Goal: Task Accomplishment & Management: Manage account settings

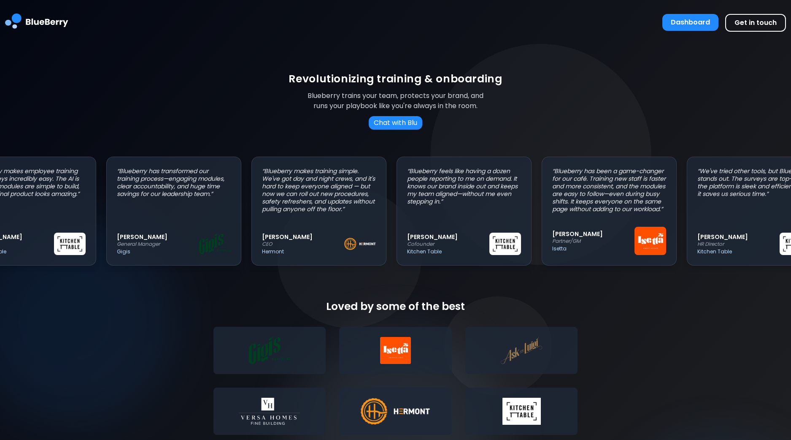
scroll to position [0, 46]
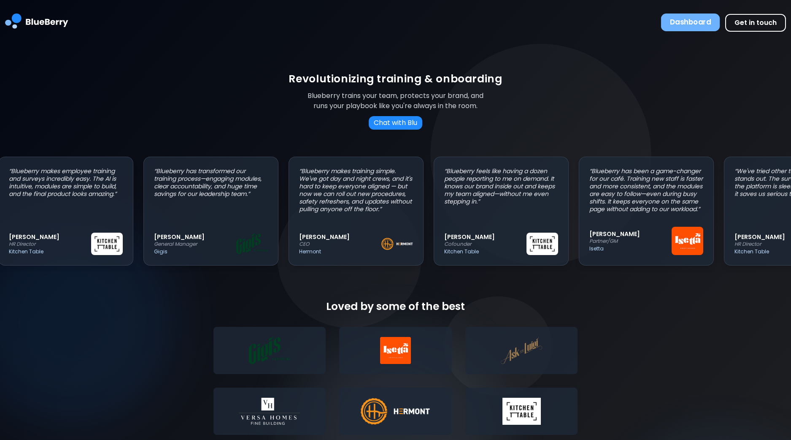
click at [695, 23] on button "Dashboard" at bounding box center [690, 23] width 59 height 18
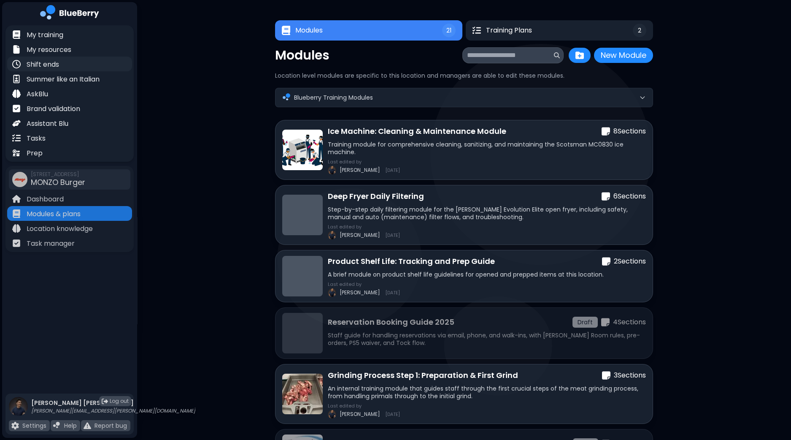
click at [54, 62] on p "Shift ends" at bounding box center [43, 65] width 32 height 10
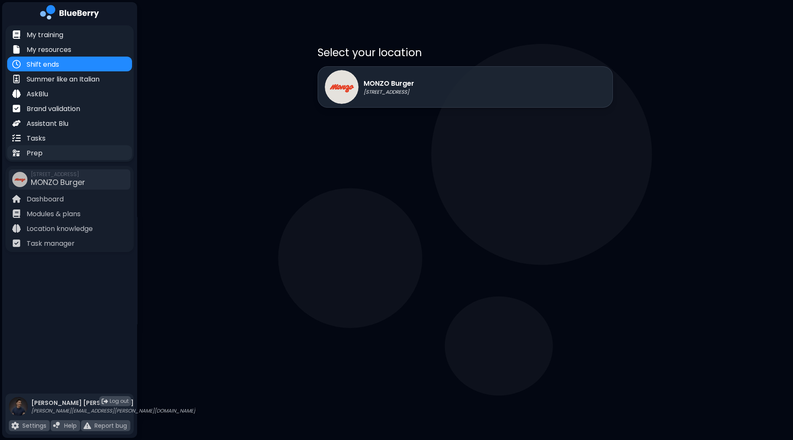
click at [41, 149] on p "Prep" at bounding box center [35, 153] width 16 height 10
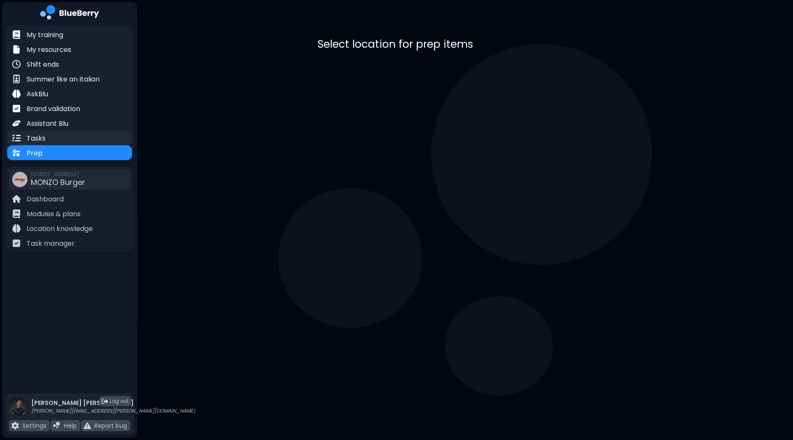
click at [40, 139] on p "Tasks" at bounding box center [36, 138] width 19 height 10
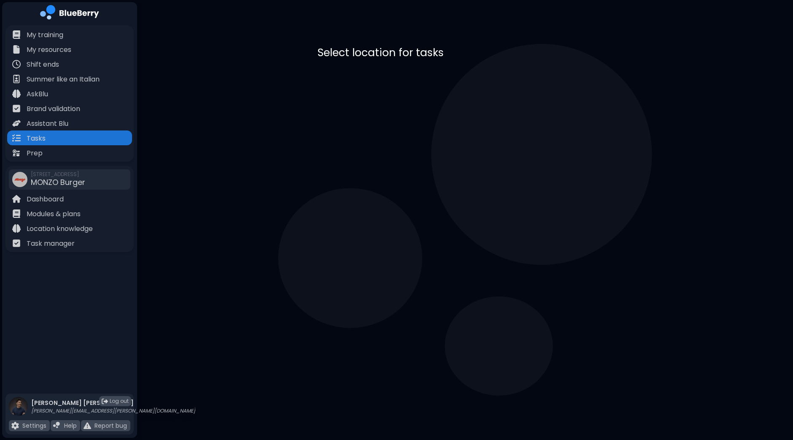
click at [452, 91] on div "MONZO Burger [STREET_ADDRESS]" at bounding box center [465, 86] width 295 height 41
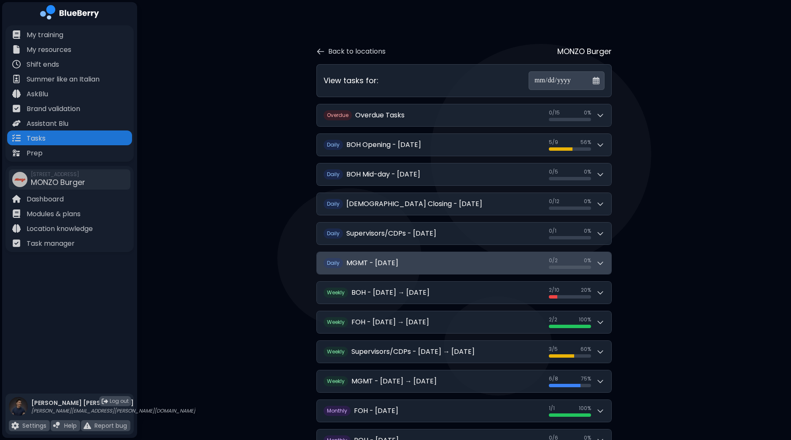
click at [605, 260] on button "D aily MGMT - [DATE] 0 / 2 0 / 2 0 %" at bounding box center [464, 263] width 295 height 22
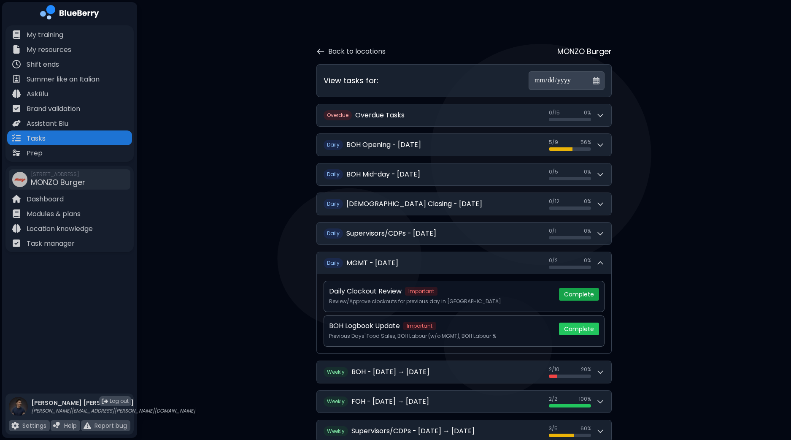
click at [588, 291] on button "Complete" at bounding box center [579, 294] width 40 height 13
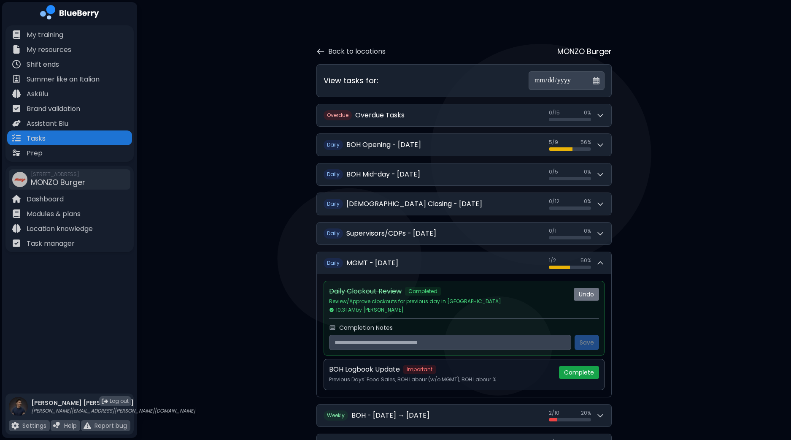
click at [578, 372] on button "Complete" at bounding box center [579, 372] width 40 height 13
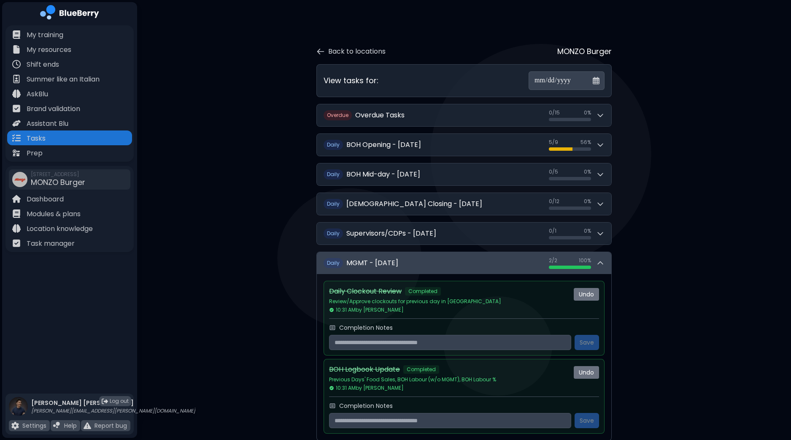
click at [602, 262] on icon at bounding box center [600, 263] width 8 height 8
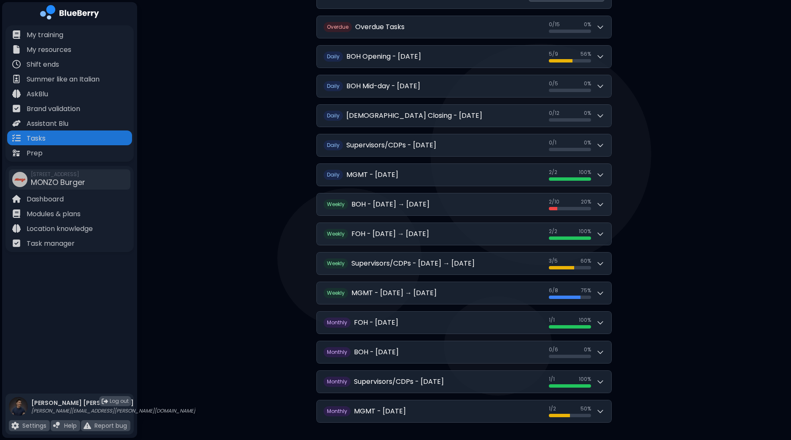
scroll to position [102, 0]
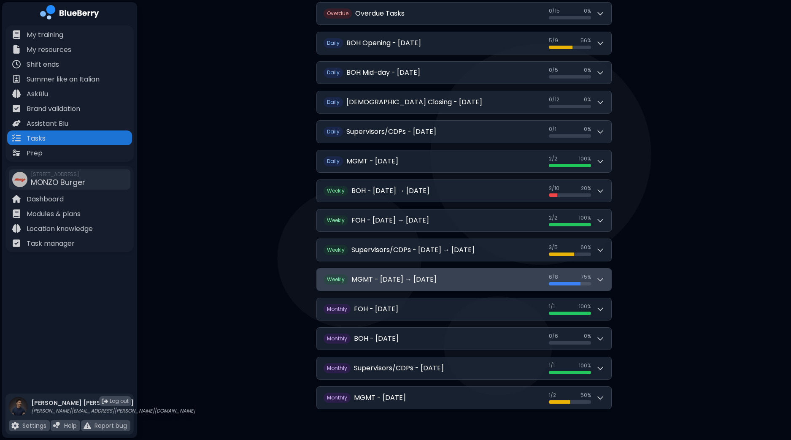
click at [606, 278] on button "W eekly MGMT - [DATE] → [DATE] 6 / 8 6 / 8 75 %" at bounding box center [464, 279] width 295 height 22
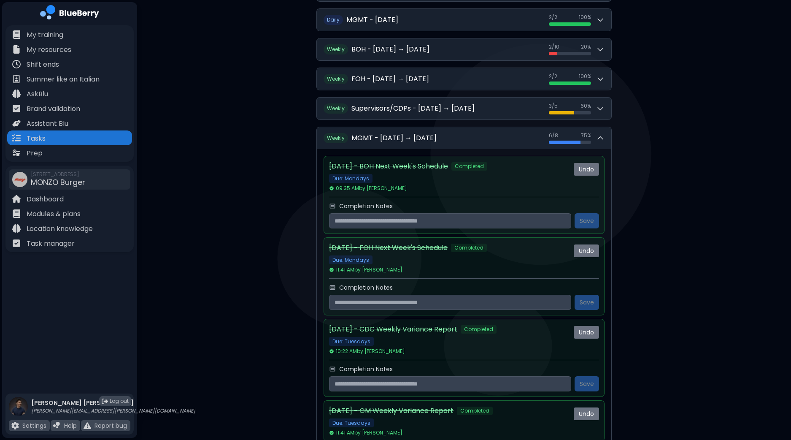
scroll to position [217, 0]
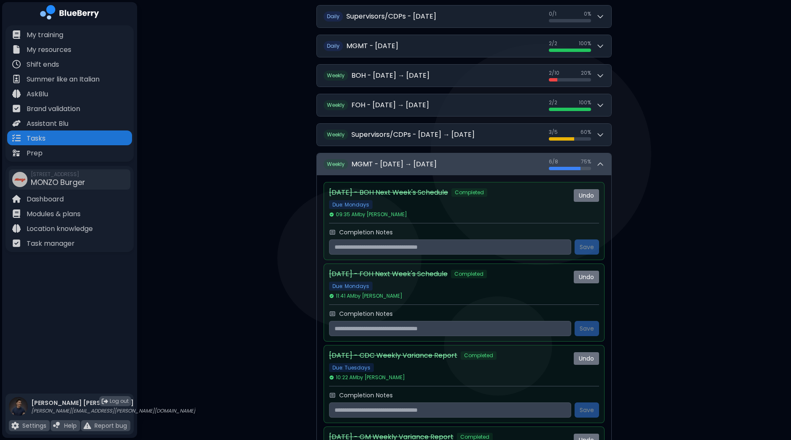
click at [608, 165] on button "W eekly MGMT - [DATE] → [DATE] 6 / 8 6 / 8 75 %" at bounding box center [464, 164] width 295 height 22
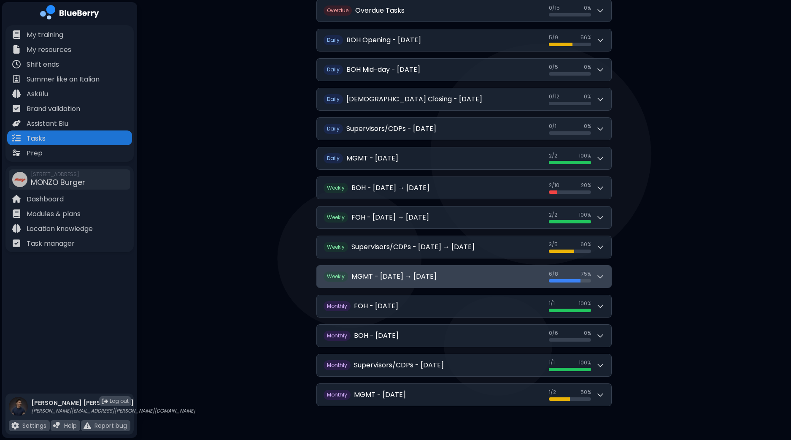
scroll to position [102, 0]
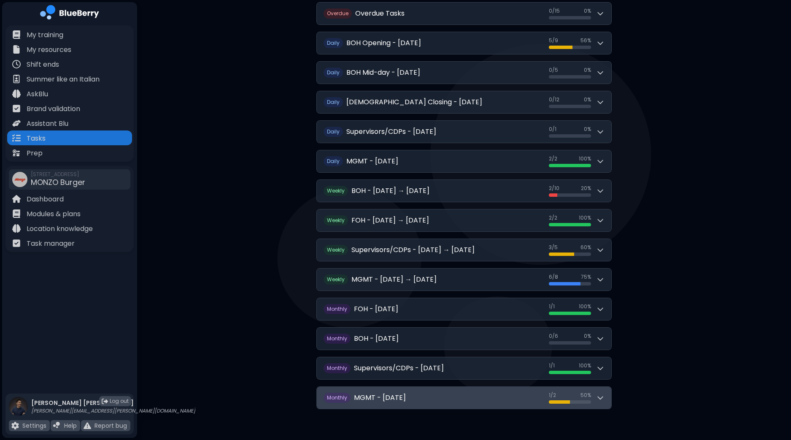
click at [604, 398] on icon at bounding box center [600, 397] width 8 height 8
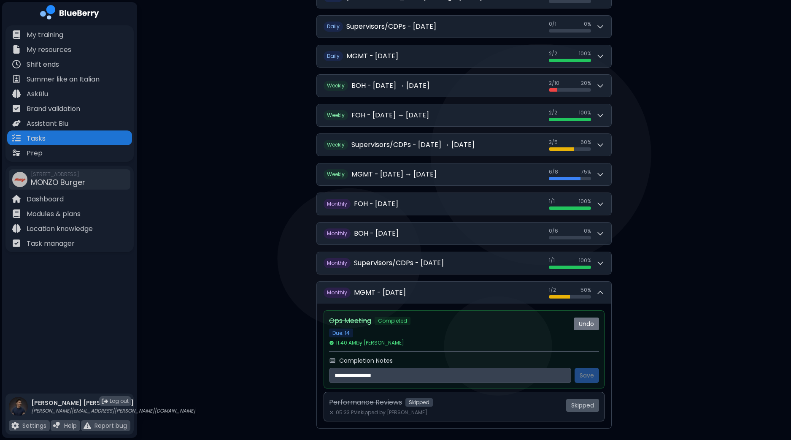
scroll to position [210, 0]
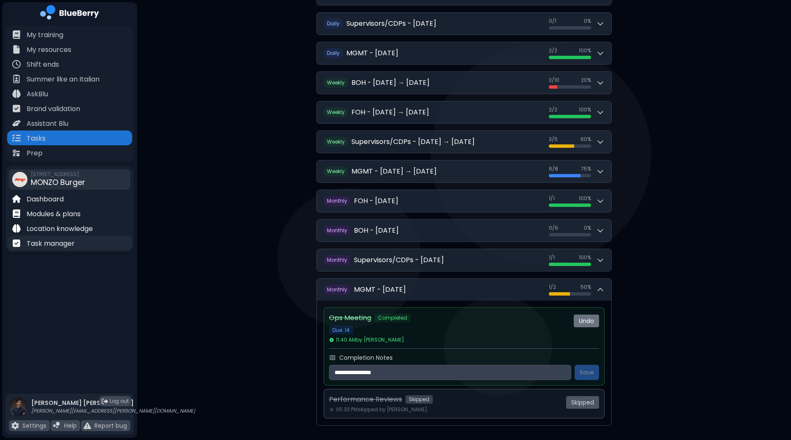
click at [55, 247] on p "Task manager" at bounding box center [51, 243] width 48 height 10
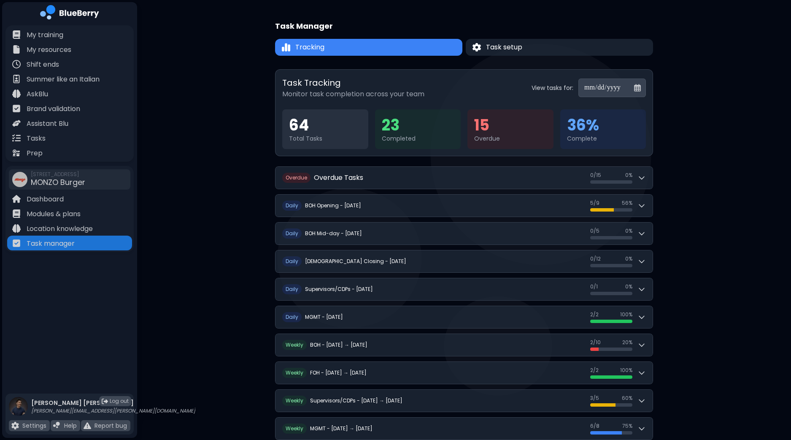
scroll to position [129, 0]
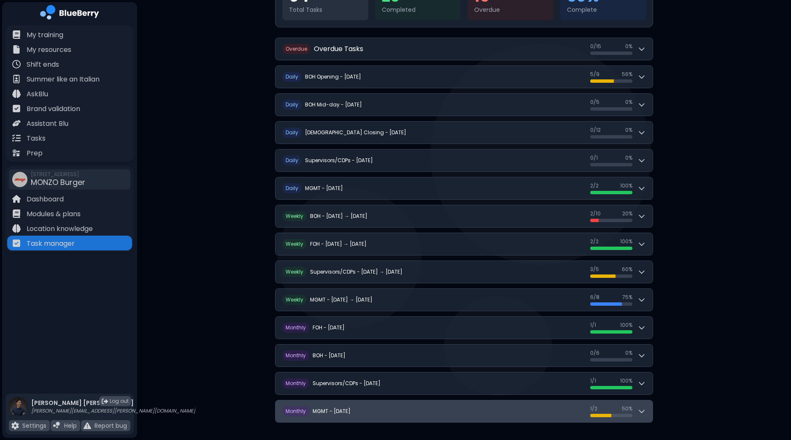
click at [639, 407] on icon at bounding box center [642, 411] width 8 height 8
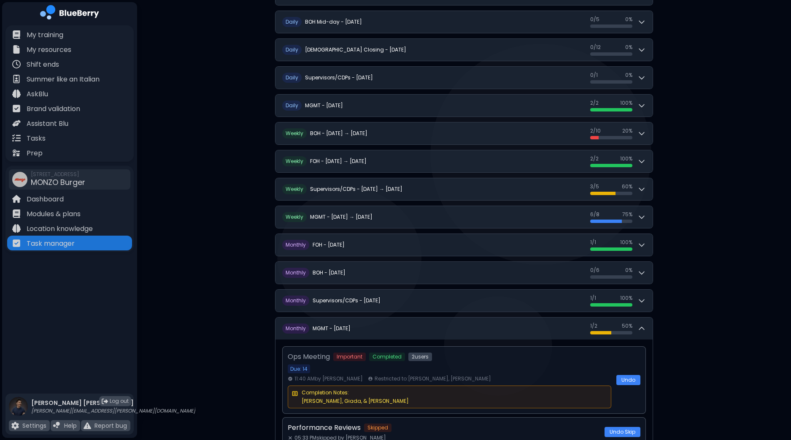
scroll to position [243, 0]
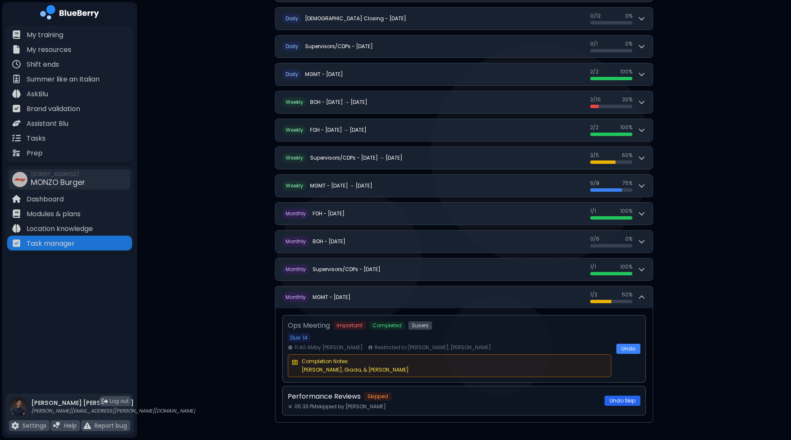
click at [621, 395] on button "Undo Skip" at bounding box center [623, 400] width 36 height 10
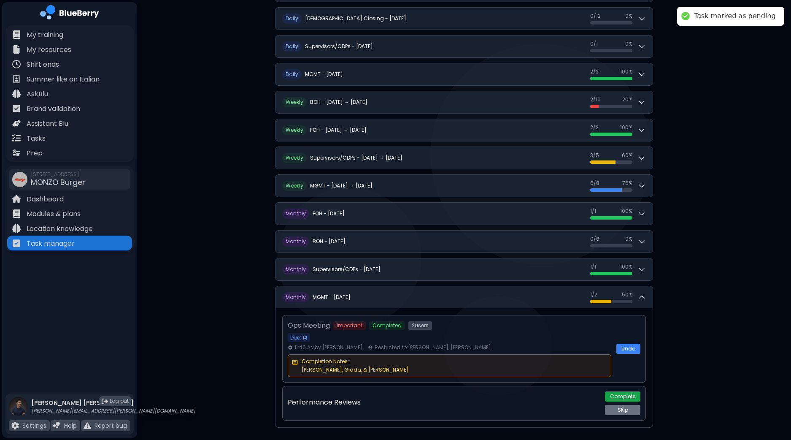
click at [625, 391] on button "Complete" at bounding box center [622, 396] width 35 height 10
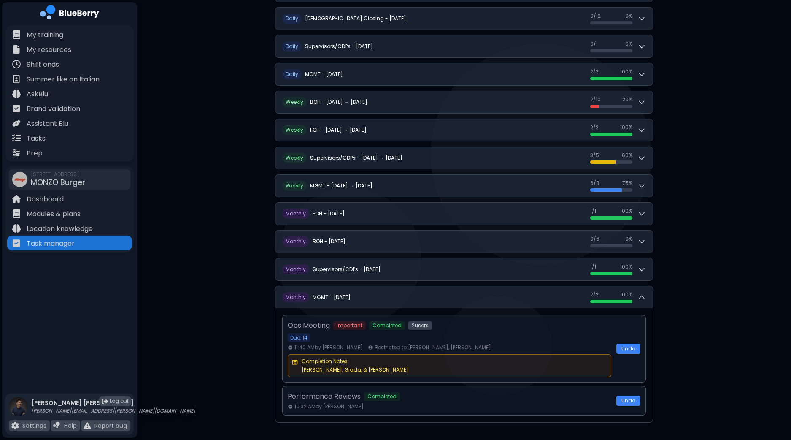
scroll to position [0, 0]
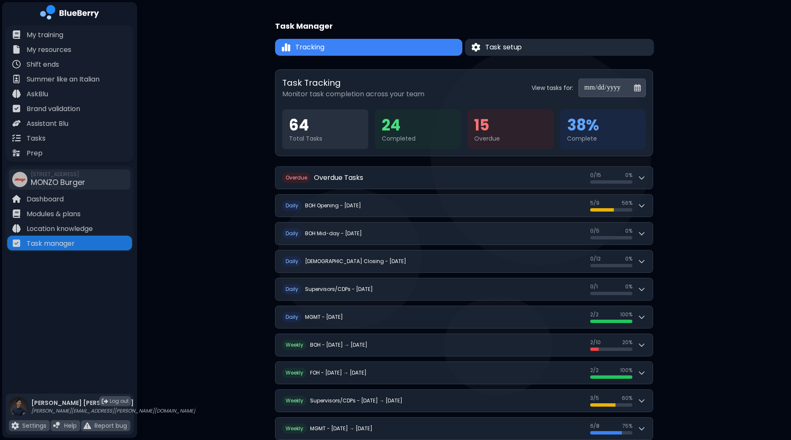
click at [586, 49] on button "Task setup" at bounding box center [559, 47] width 189 height 17
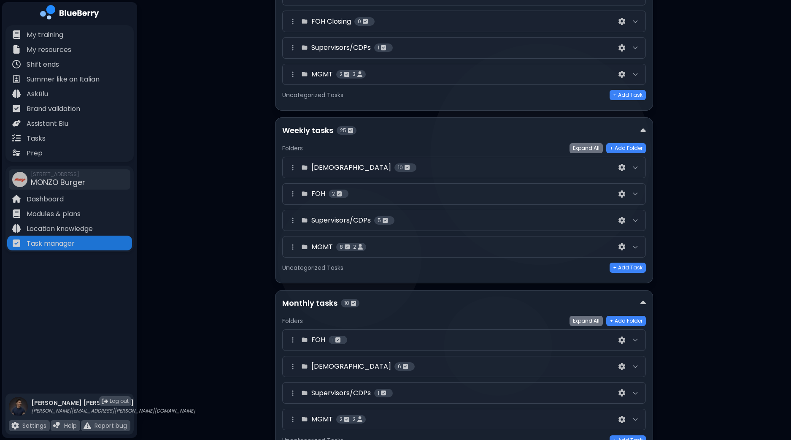
scroll to position [272, 0]
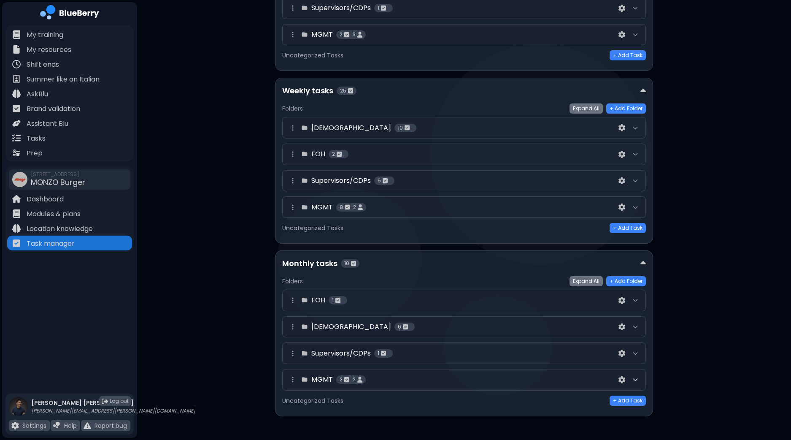
click at [635, 379] on icon at bounding box center [635, 380] width 4 height 2
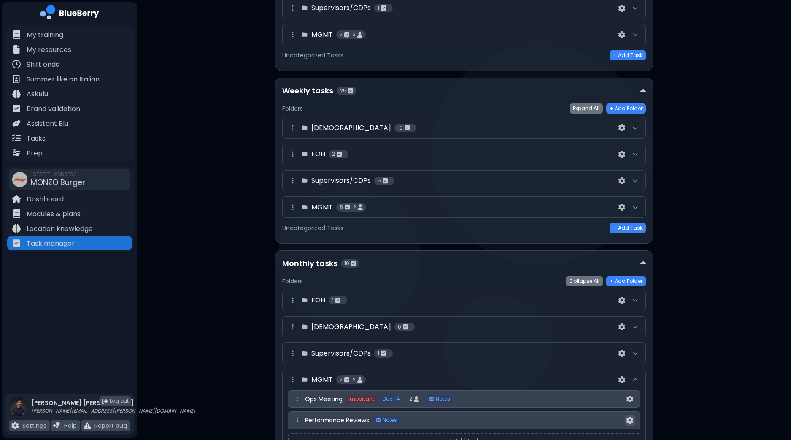
click at [634, 417] on button at bounding box center [630, 420] width 10 height 11
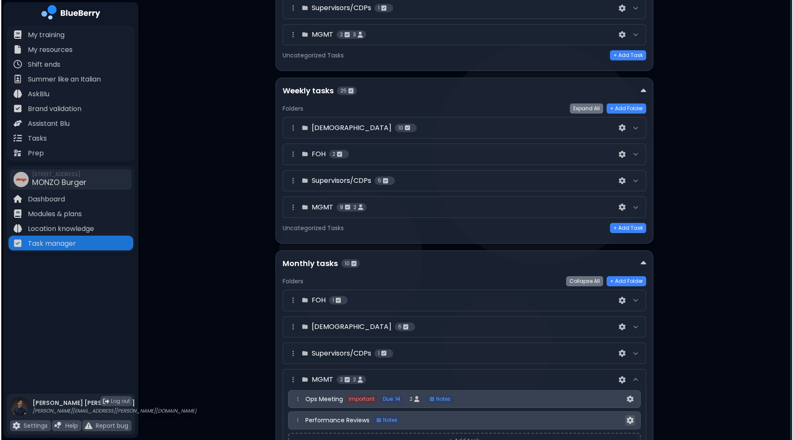
scroll to position [0, 0]
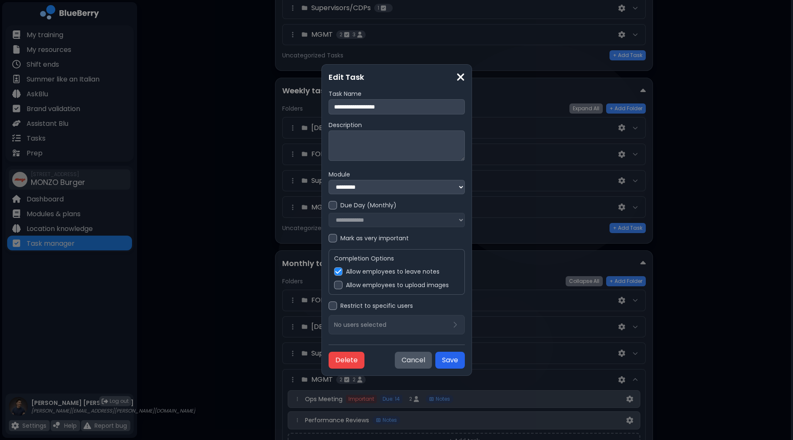
click at [465, 362] on button "Save" at bounding box center [450, 360] width 30 height 17
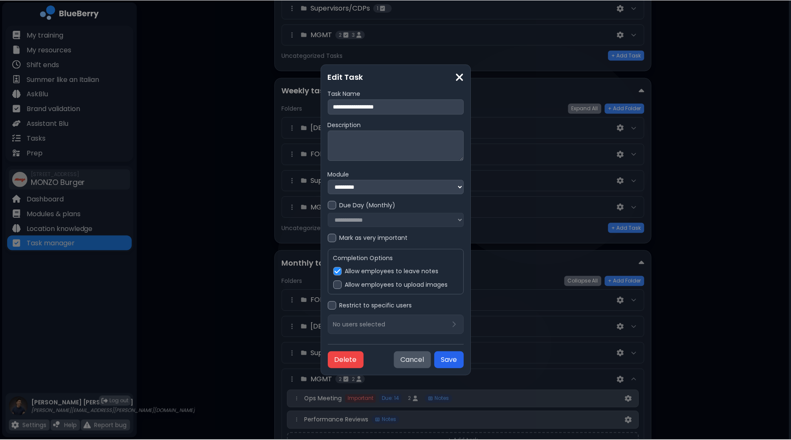
scroll to position [272, 0]
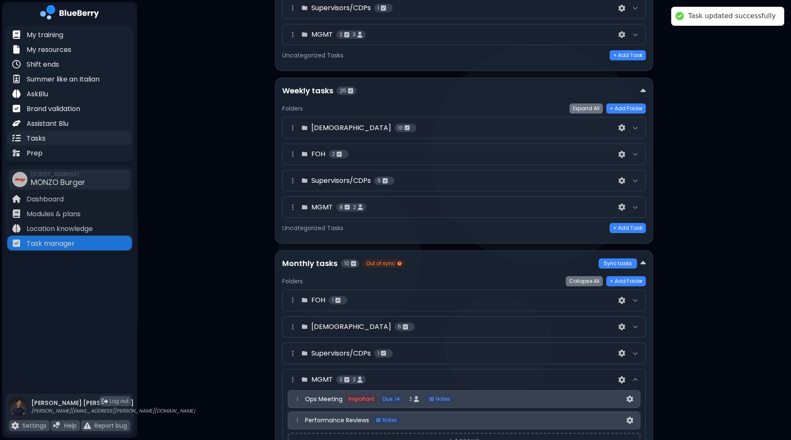
click at [42, 140] on p "Tasks" at bounding box center [36, 138] width 19 height 10
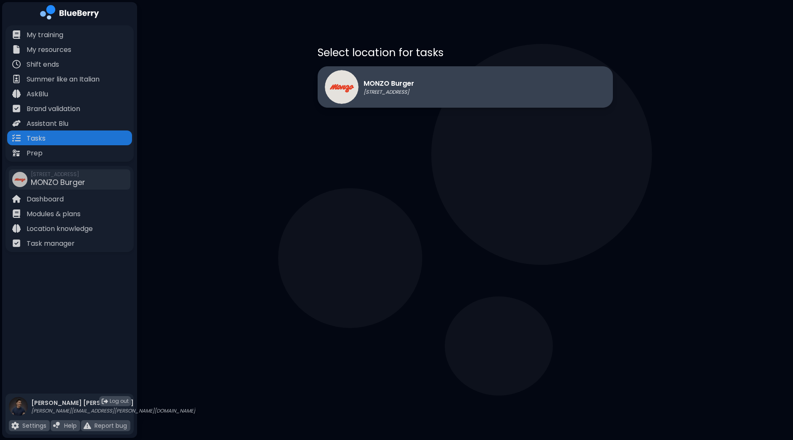
drag, startPoint x: 549, startPoint y: 118, endPoint x: 545, endPoint y: 106, distance: 12.8
click at [549, 118] on div "MONZO Burger [STREET_ADDRESS]" at bounding box center [465, 106] width 295 height 80
click at [541, 93] on div "MONZO Burger [STREET_ADDRESS]" at bounding box center [465, 86] width 295 height 41
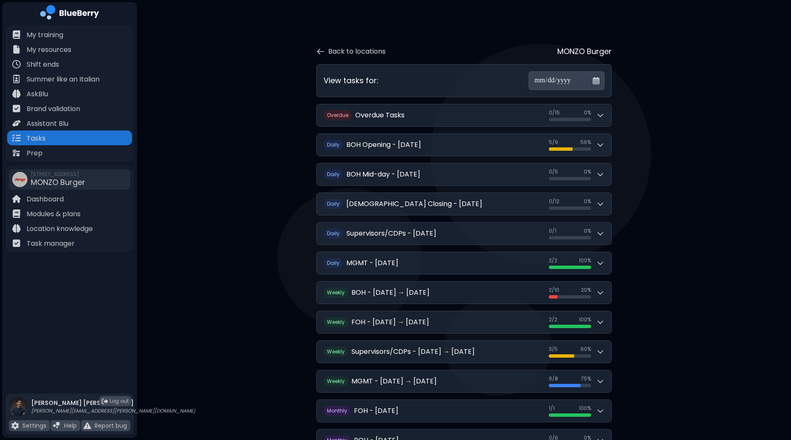
click at [791, 388] on div "**********" at bounding box center [464, 272] width 654 height 544
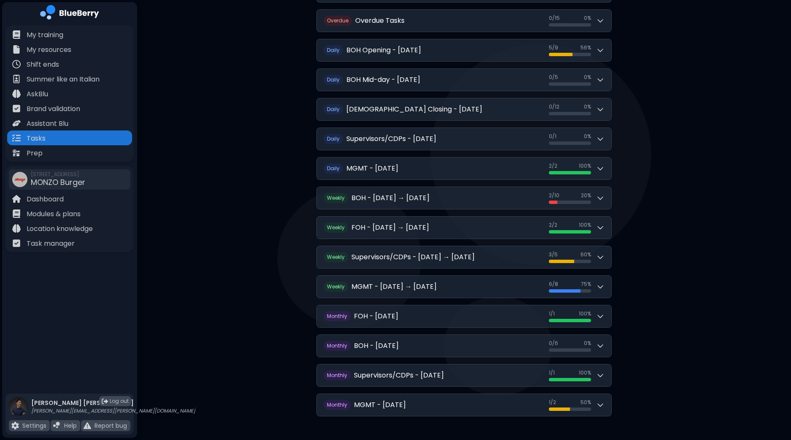
scroll to position [102, 0]
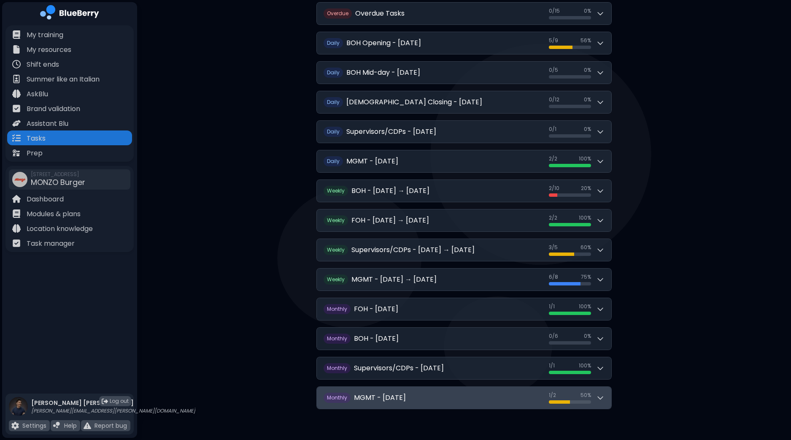
click at [608, 391] on button "M onthly MGMT - [DATE] 1 / 2 1 / 2 50 %" at bounding box center [464, 398] width 295 height 22
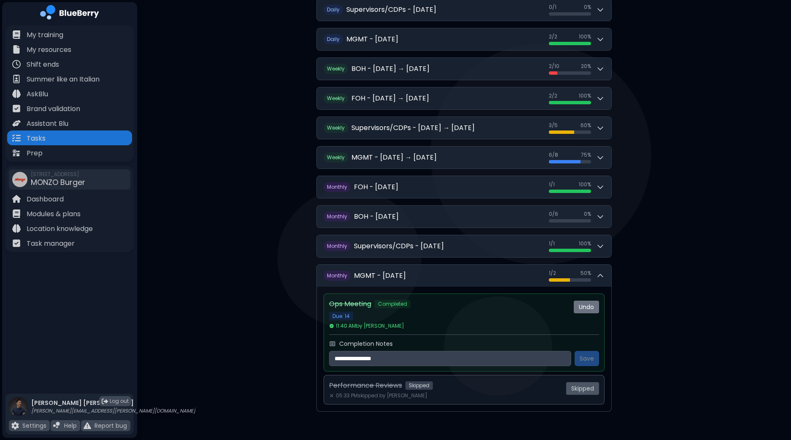
scroll to position [226, 0]
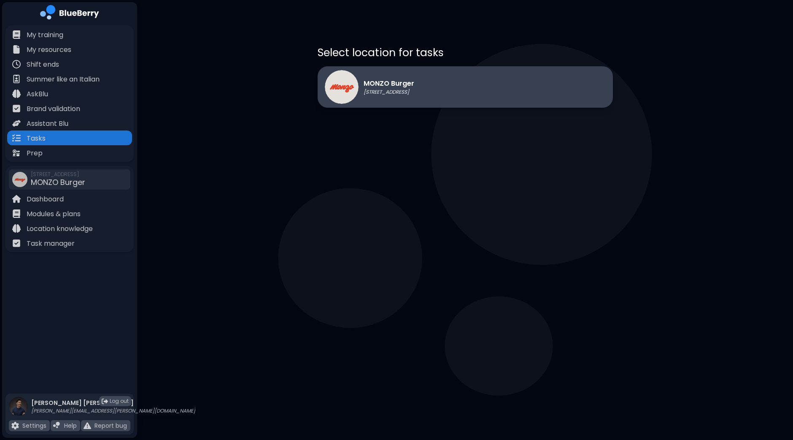
click at [414, 82] on p "MONZO Burger" at bounding box center [389, 83] width 51 height 10
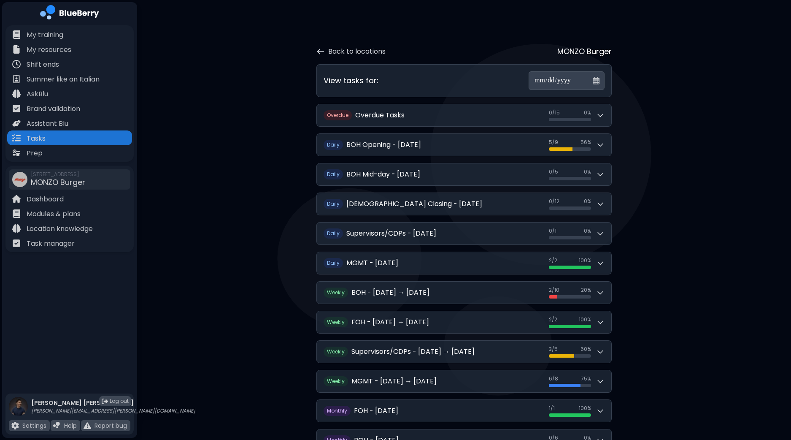
scroll to position [102, 0]
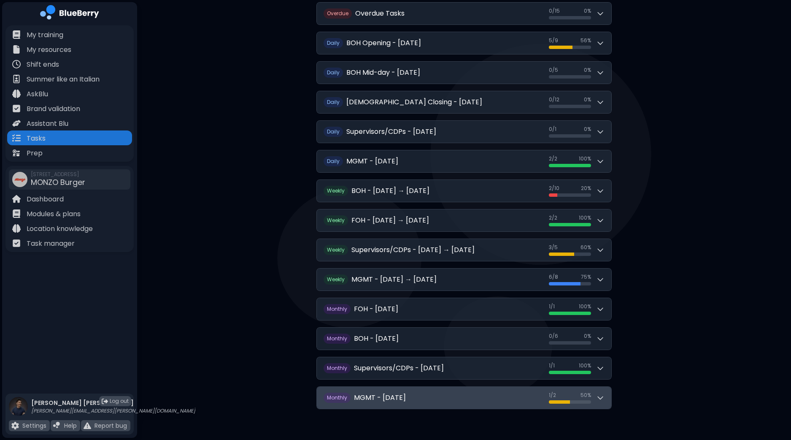
click at [610, 396] on button "M onthly MGMT - [DATE] 1 / 2 1 / 2 50 %" at bounding box center [464, 398] width 295 height 22
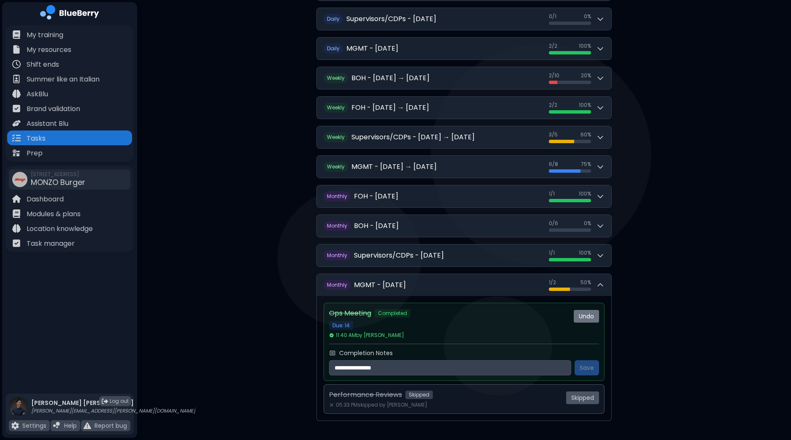
scroll to position [226, 0]
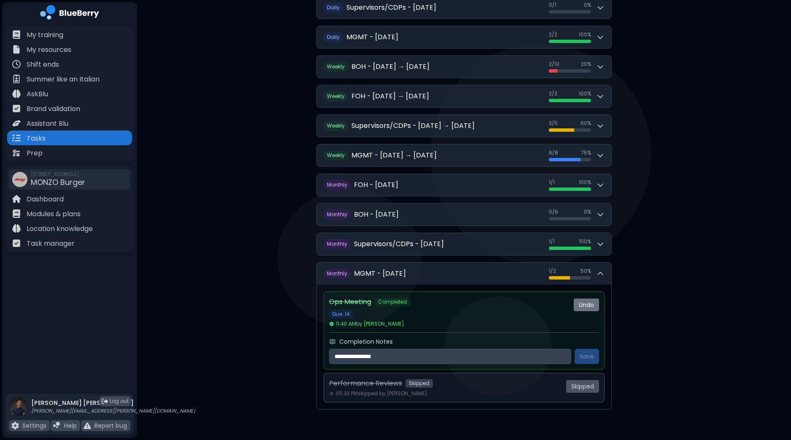
click at [544, 380] on div "Performance Reviews Skipped" at bounding box center [444, 383] width 230 height 10
click at [574, 384] on span "Skipped" at bounding box center [582, 386] width 33 height 13
click at [49, 239] on p "Task manager" at bounding box center [51, 243] width 48 height 10
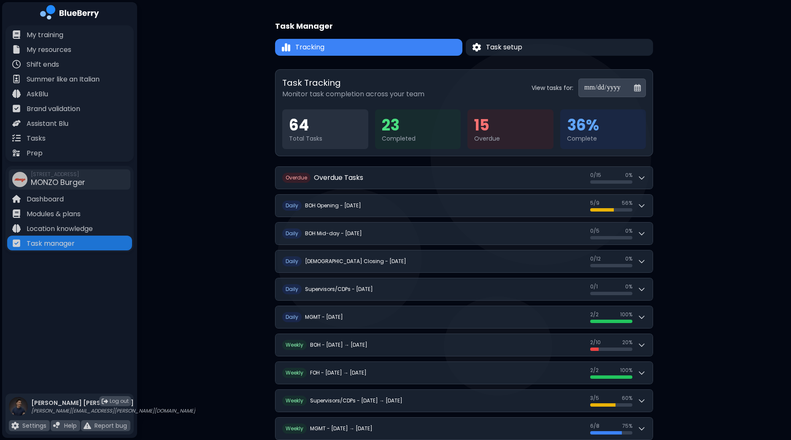
scroll to position [129, 0]
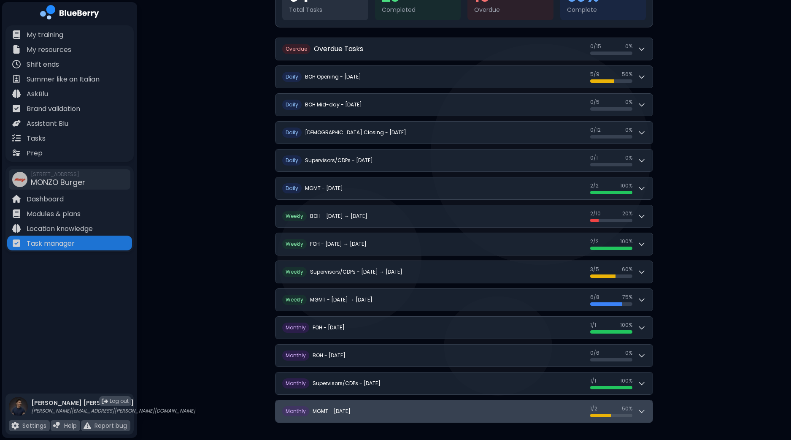
click at [652, 409] on button "M onthly MGMT - [DATE] 1 / 2 1 / 2 50 %" at bounding box center [464, 411] width 377 height 22
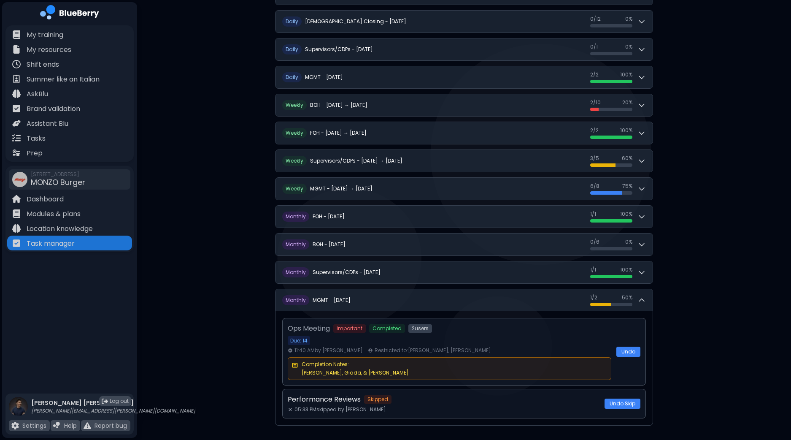
scroll to position [243, 0]
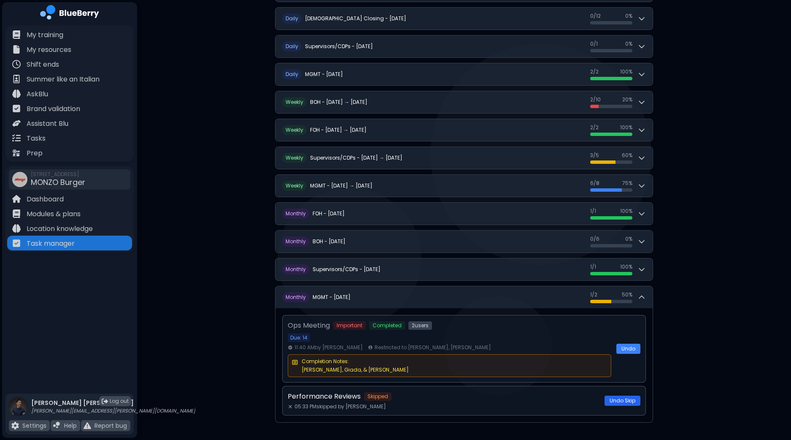
click at [620, 400] on button "Undo Skip" at bounding box center [623, 400] width 36 height 10
click at [630, 392] on button "Complete" at bounding box center [622, 396] width 35 height 10
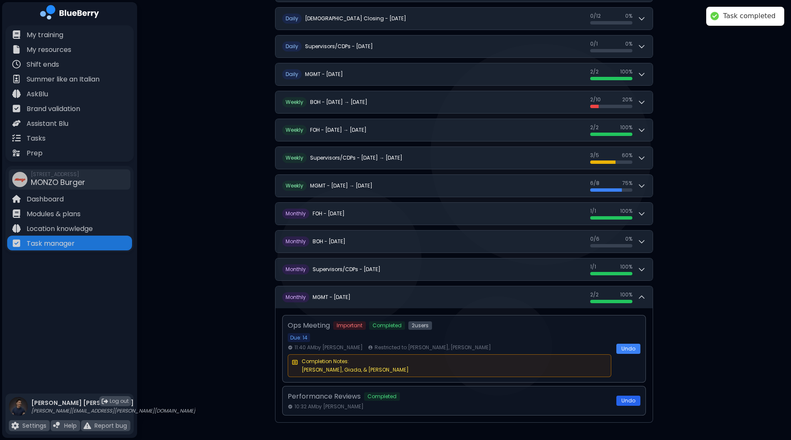
click at [629, 399] on button "Undo" at bounding box center [629, 400] width 24 height 10
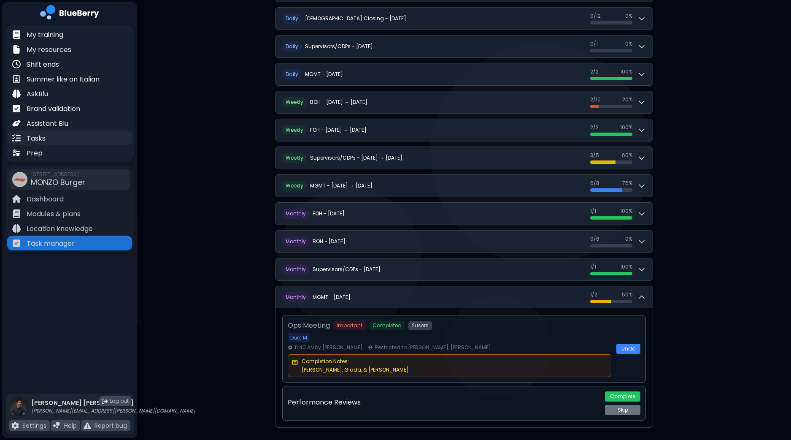
click at [37, 140] on p "Tasks" at bounding box center [36, 138] width 19 height 10
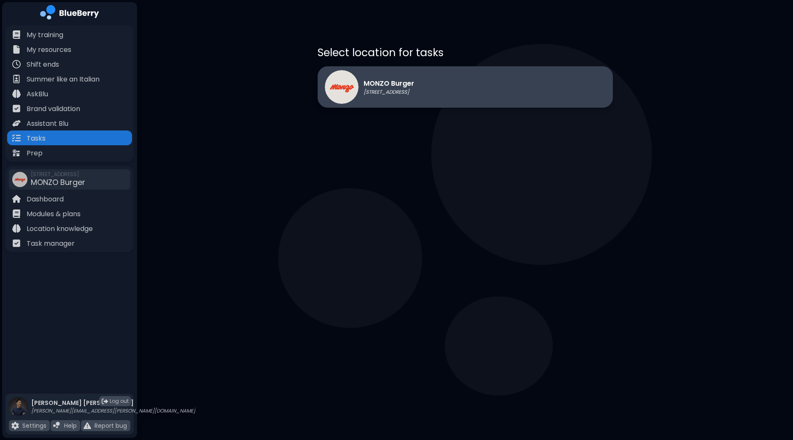
click at [530, 105] on div "MONZO Burger [STREET_ADDRESS]" at bounding box center [465, 86] width 295 height 41
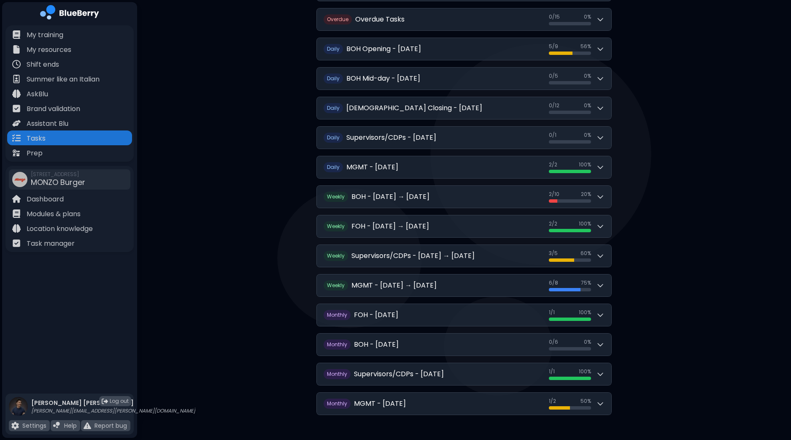
scroll to position [102, 0]
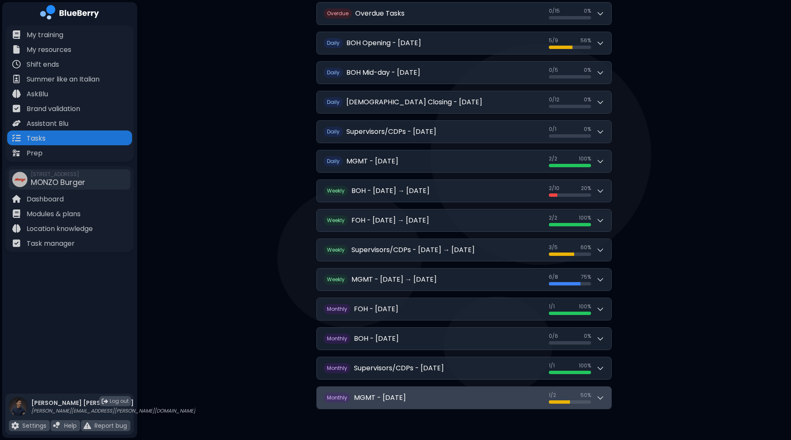
click at [595, 396] on div "1 / 2 1 / 2 50 %" at bounding box center [577, 398] width 56 height 12
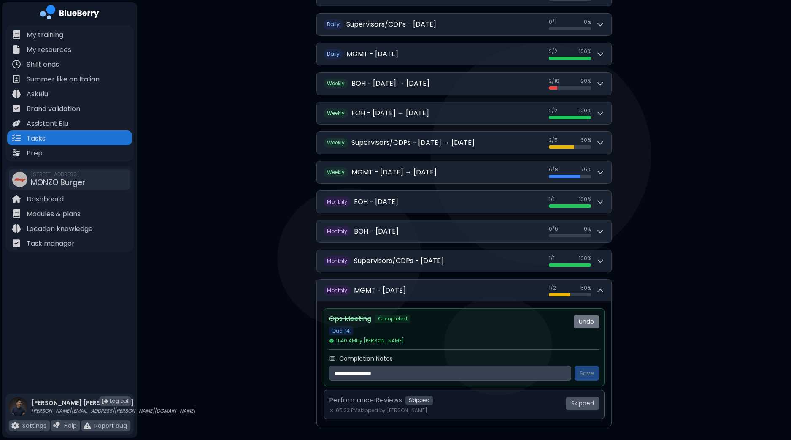
scroll to position [226, 0]
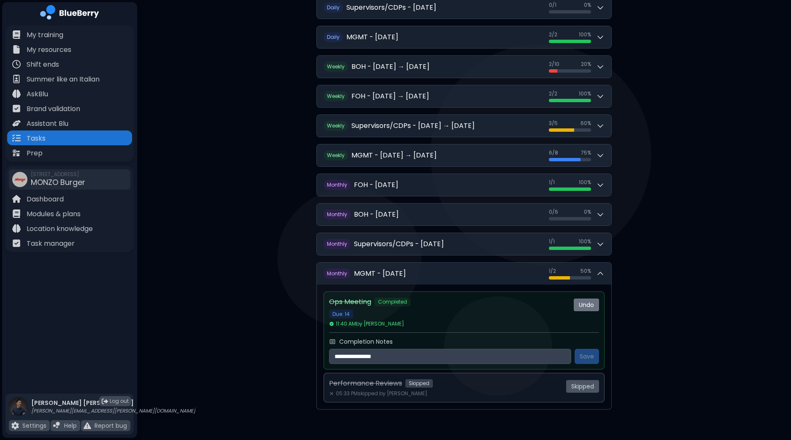
click at [477, 380] on div "Performance Reviews Skipped" at bounding box center [444, 383] width 230 height 10
click at [429, 386] on div "Performance Reviews Skipped 05:33 PM skipped by Dan Chau" at bounding box center [444, 387] width 230 height 19
click at [428, 386] on div "Performance Reviews Skipped 05:33 PM skipped by Dan Chau" at bounding box center [444, 387] width 230 height 19
click at [375, 390] on span "05:33 PM skipped by Dan Chau" at bounding box center [378, 393] width 98 height 7
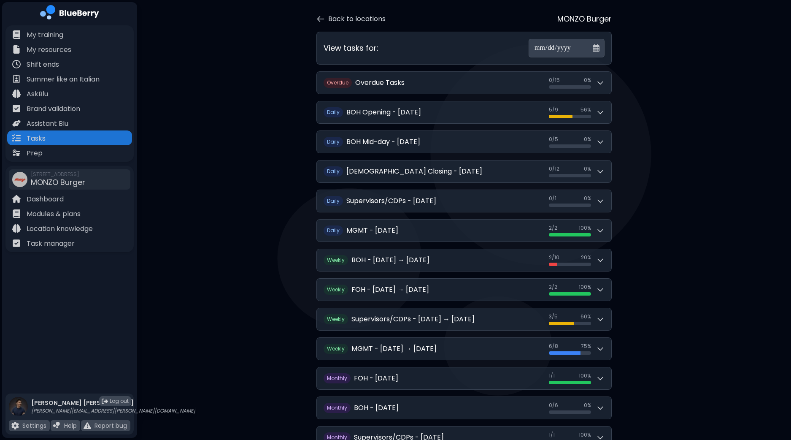
scroll to position [32, 0]
click at [64, 246] on p "Task manager" at bounding box center [51, 243] width 48 height 10
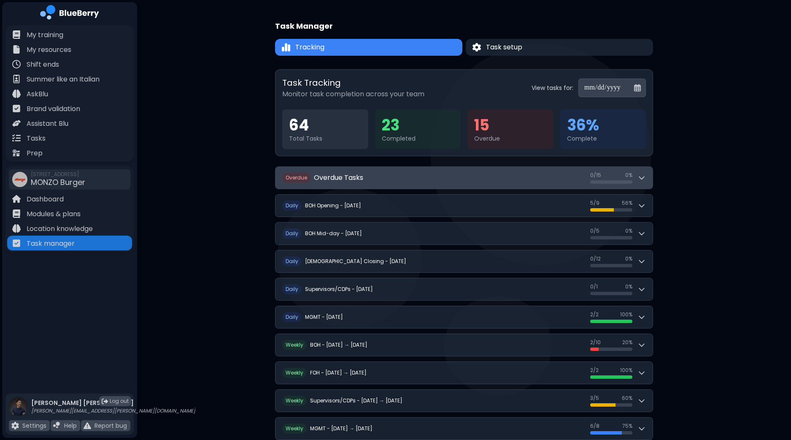
click at [648, 175] on button "O verdue Overdue Tasks 0 / 15 0 / 15 0 %" at bounding box center [464, 178] width 377 height 22
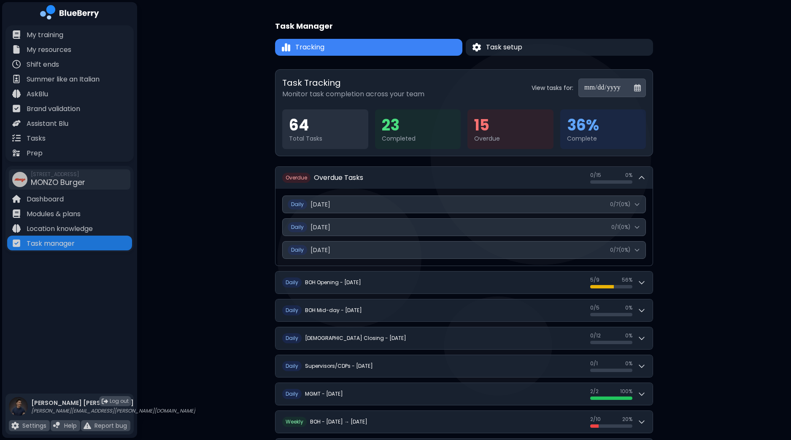
scroll to position [9, 0]
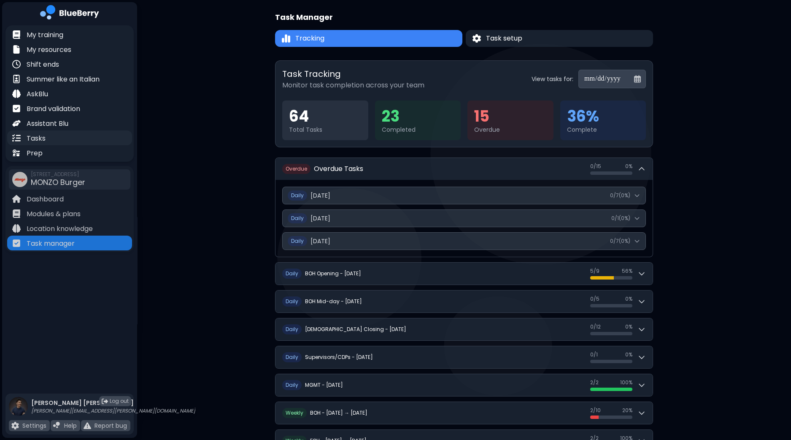
click at [32, 135] on p "Tasks" at bounding box center [36, 138] width 19 height 10
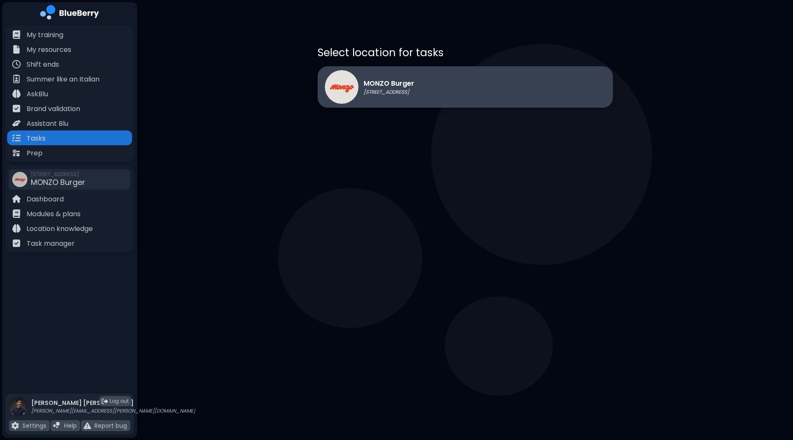
click at [460, 68] on div "MONZO Burger [STREET_ADDRESS]" at bounding box center [465, 86] width 295 height 41
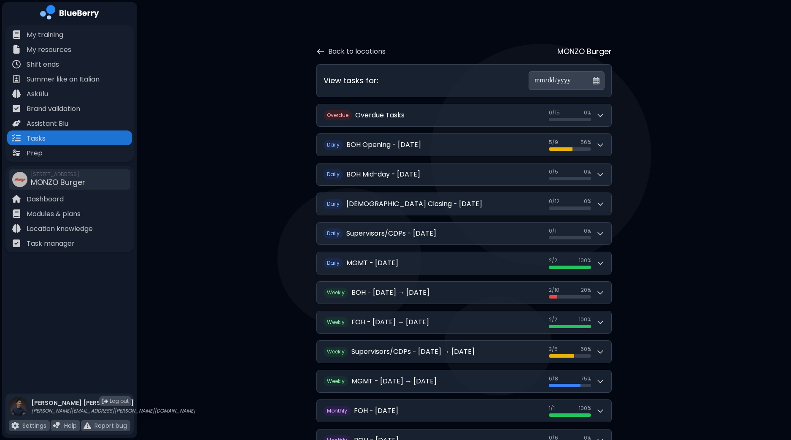
click at [590, 79] on input "**********" at bounding box center [567, 80] width 76 height 19
type input "**********"
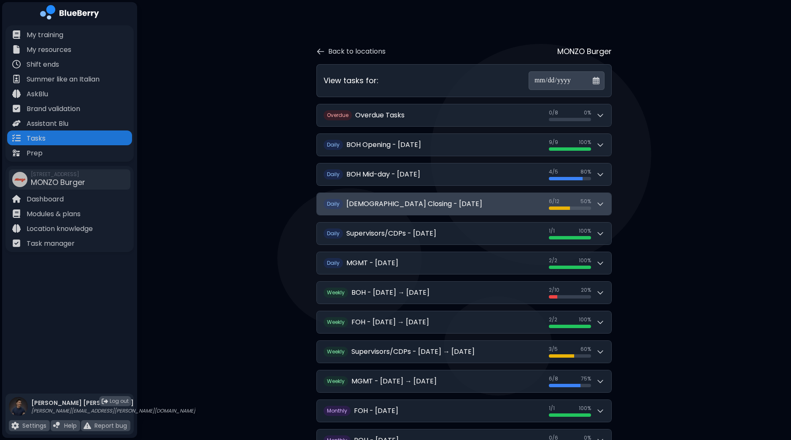
click at [606, 208] on button "D aily BOH Closing - Thursday, October 9 6 / 12 6 / 12 50 %" at bounding box center [464, 204] width 295 height 22
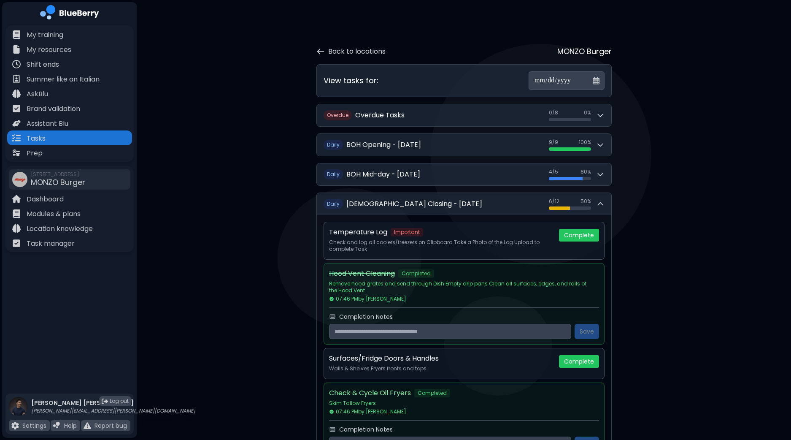
click at [47, 244] on p "Task manager" at bounding box center [51, 243] width 48 height 10
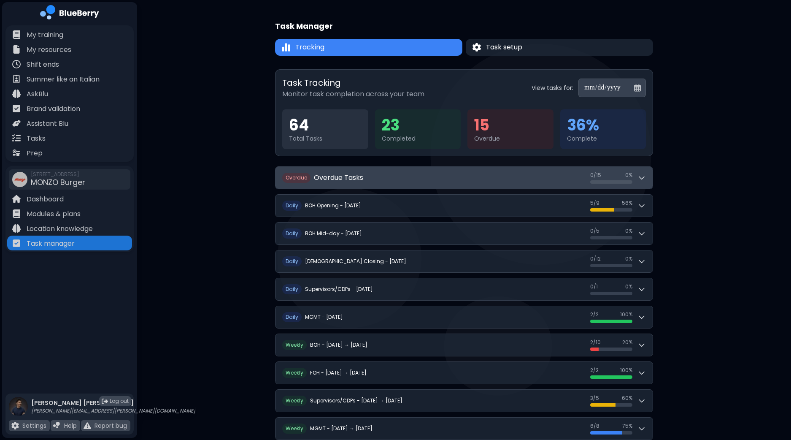
click at [633, 170] on button "O verdue Overdue Tasks 0 / 15 0 / 15 0 %" at bounding box center [464, 178] width 377 height 22
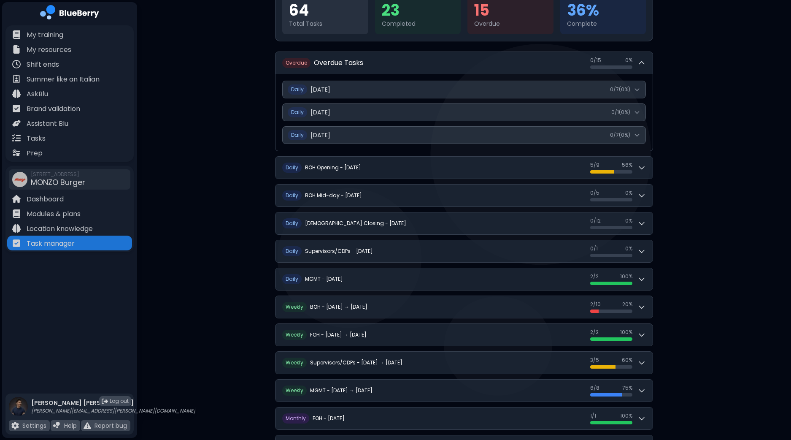
scroll to position [119, 0]
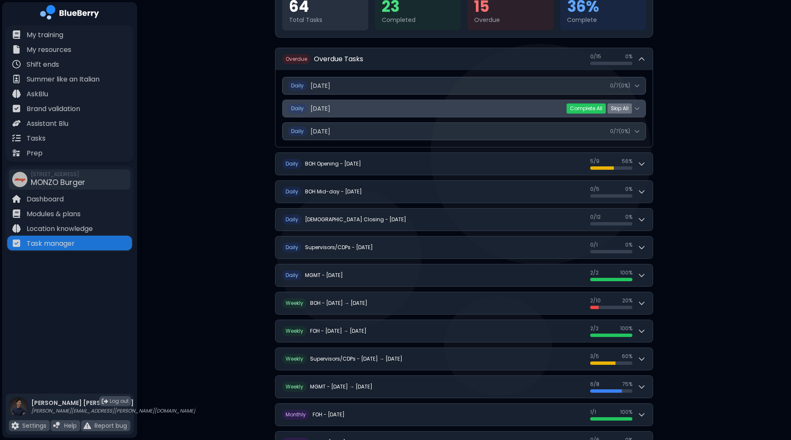
click at [641, 106] on button "Daily Tuesday, October 7 0 / 1 ( 0 %)" at bounding box center [464, 108] width 363 height 17
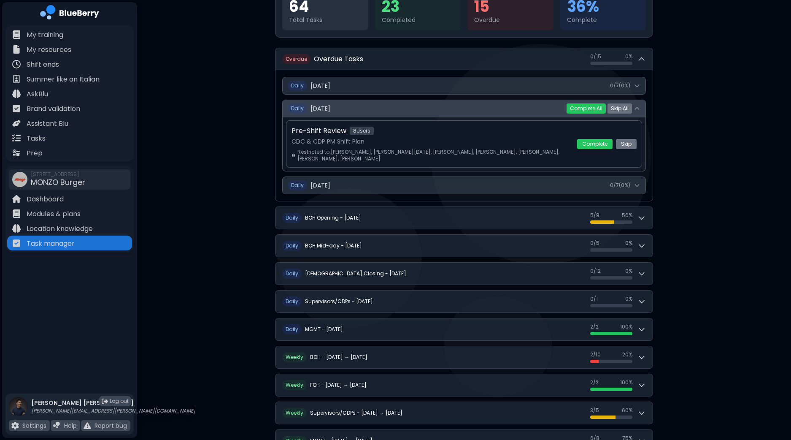
click at [638, 106] on icon at bounding box center [637, 108] width 7 height 7
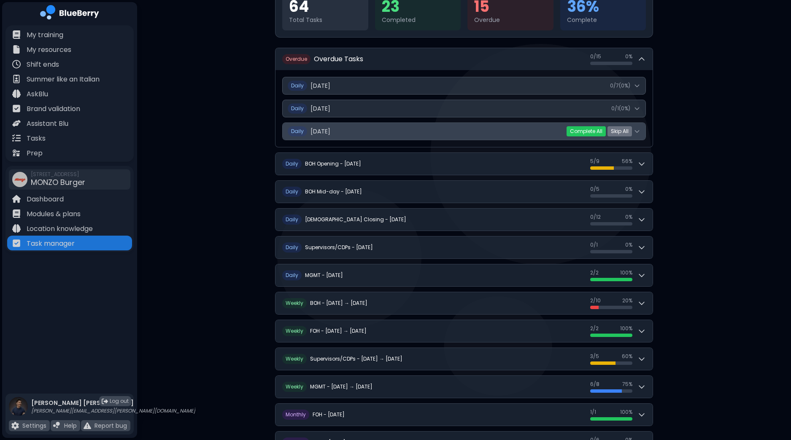
click at [637, 132] on icon at bounding box center [637, 131] width 7 height 7
click at [639, 131] on icon at bounding box center [637, 131] width 7 height 7
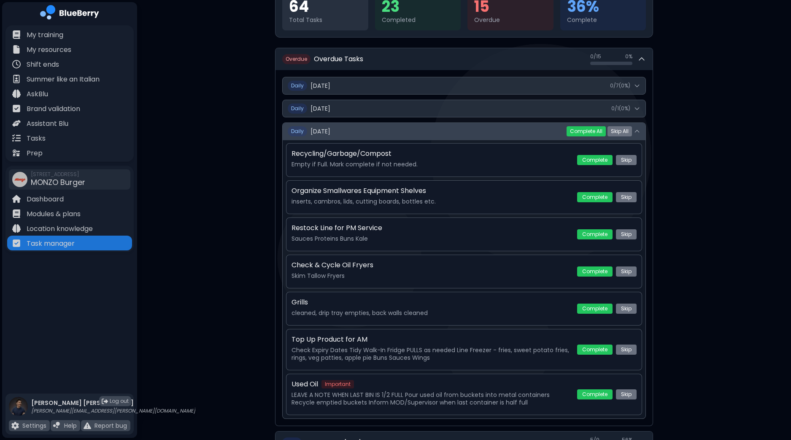
click at [639, 131] on icon at bounding box center [637, 131] width 7 height 7
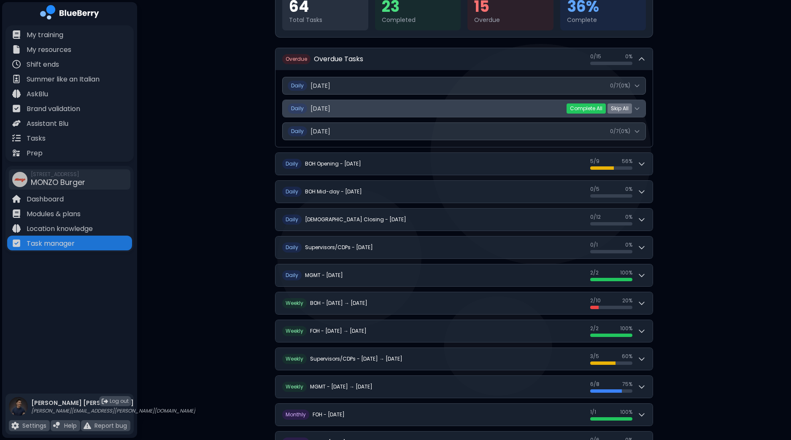
click at [646, 106] on button "Daily Tuesday, October 7 0 / 1 ( 0 %)" at bounding box center [464, 108] width 363 height 17
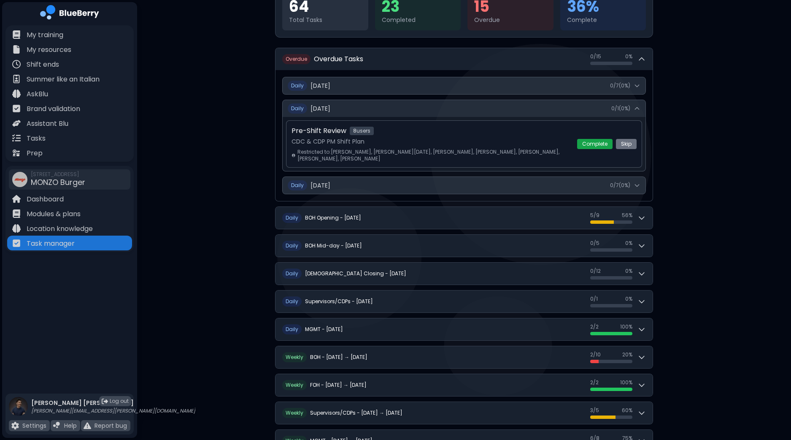
click at [591, 143] on button "Complete" at bounding box center [594, 144] width 35 height 10
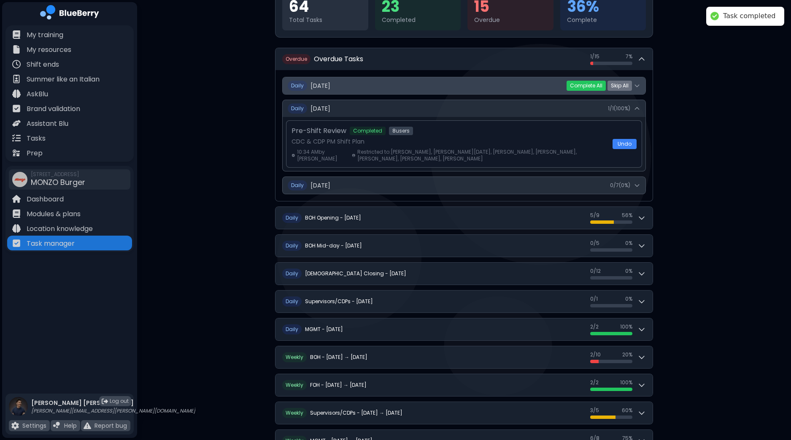
click at [639, 82] on icon at bounding box center [637, 85] width 7 height 7
click at [638, 87] on icon at bounding box center [637, 85] width 7 height 7
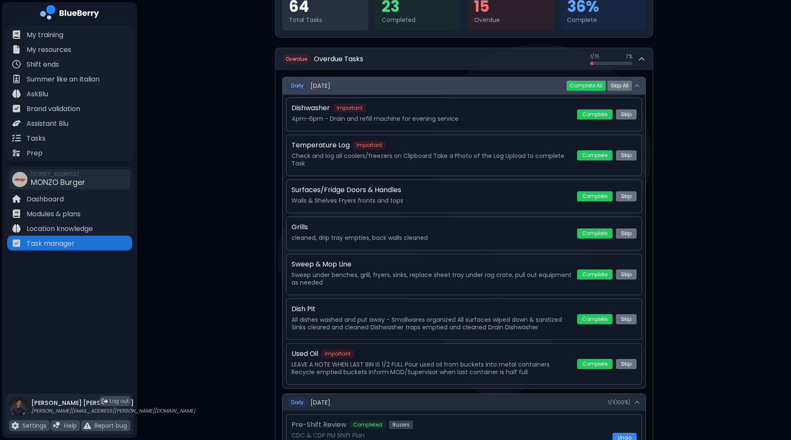
click at [638, 87] on icon at bounding box center [637, 85] width 7 height 7
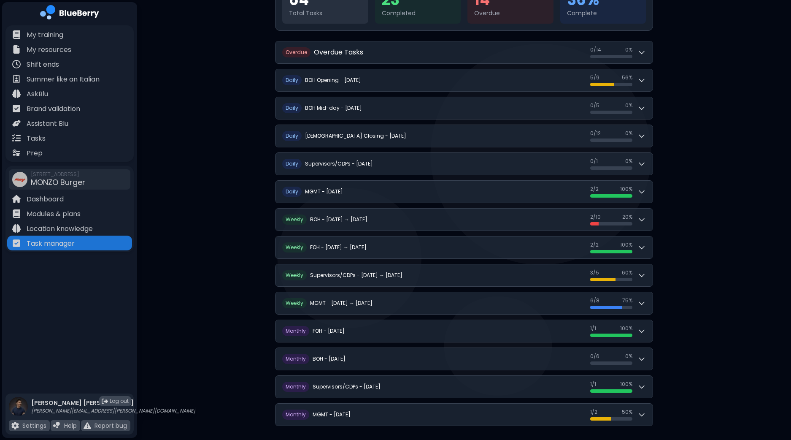
scroll to position [129, 0]
